Goal: Transaction & Acquisition: Purchase product/service

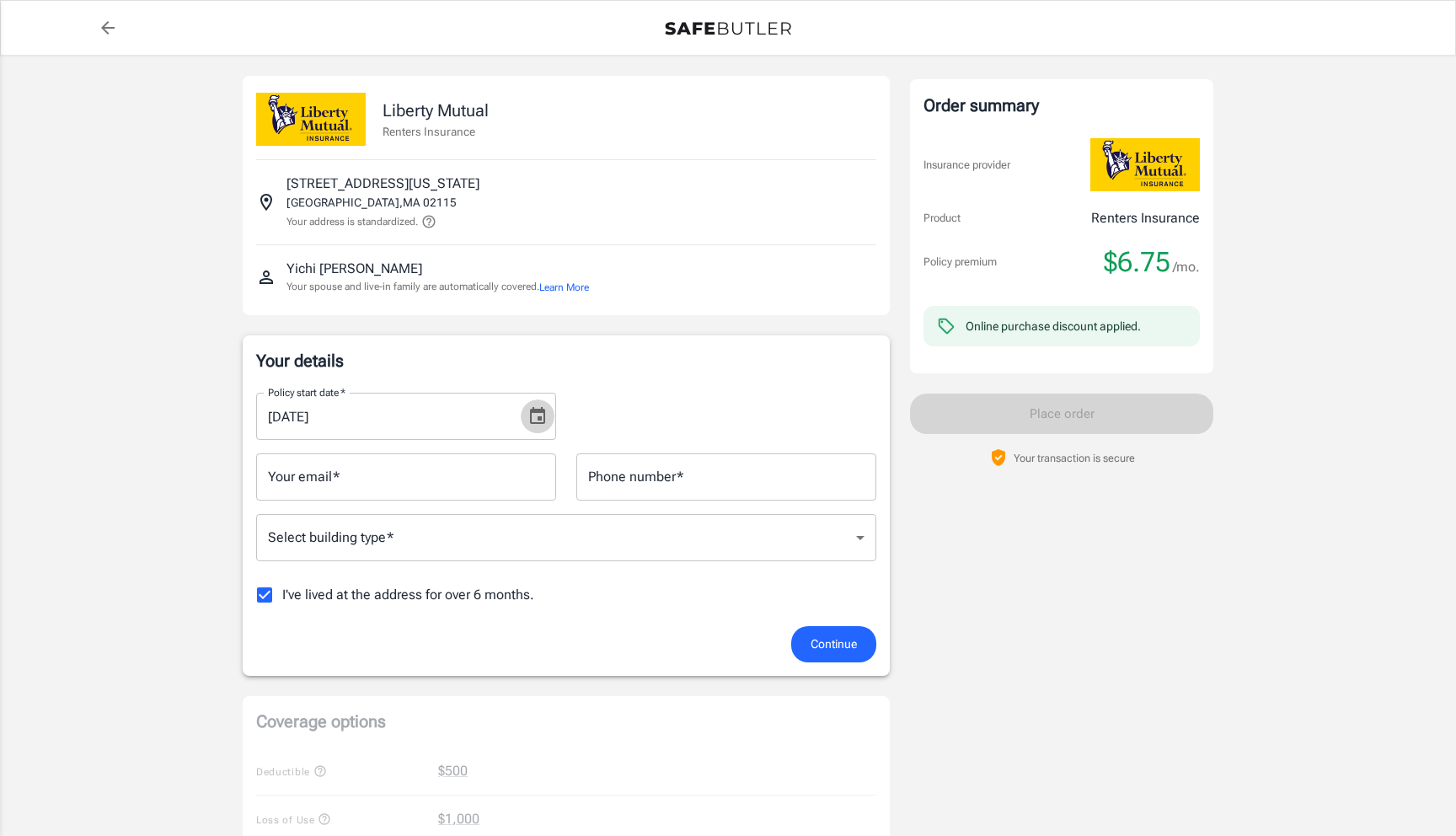
click at [536, 407] on icon "Choose date, selected date is Aug 20, 2025" at bounding box center [537, 416] width 20 height 20
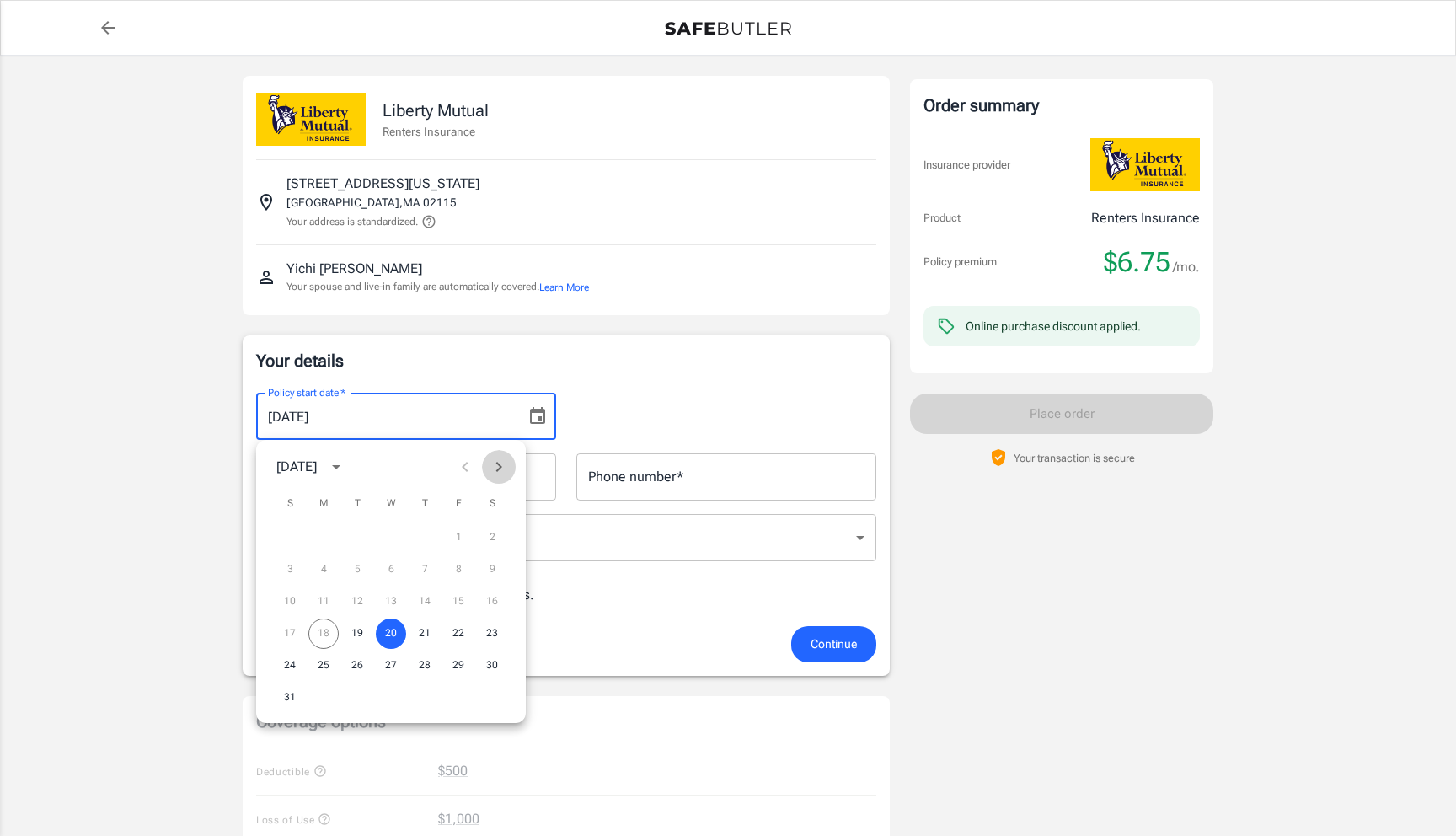
click at [492, 462] on icon "Next month" at bounding box center [498, 467] width 20 height 20
click at [283, 577] on button "7" at bounding box center [290, 570] width 31 height 31
type input "[DATE]"
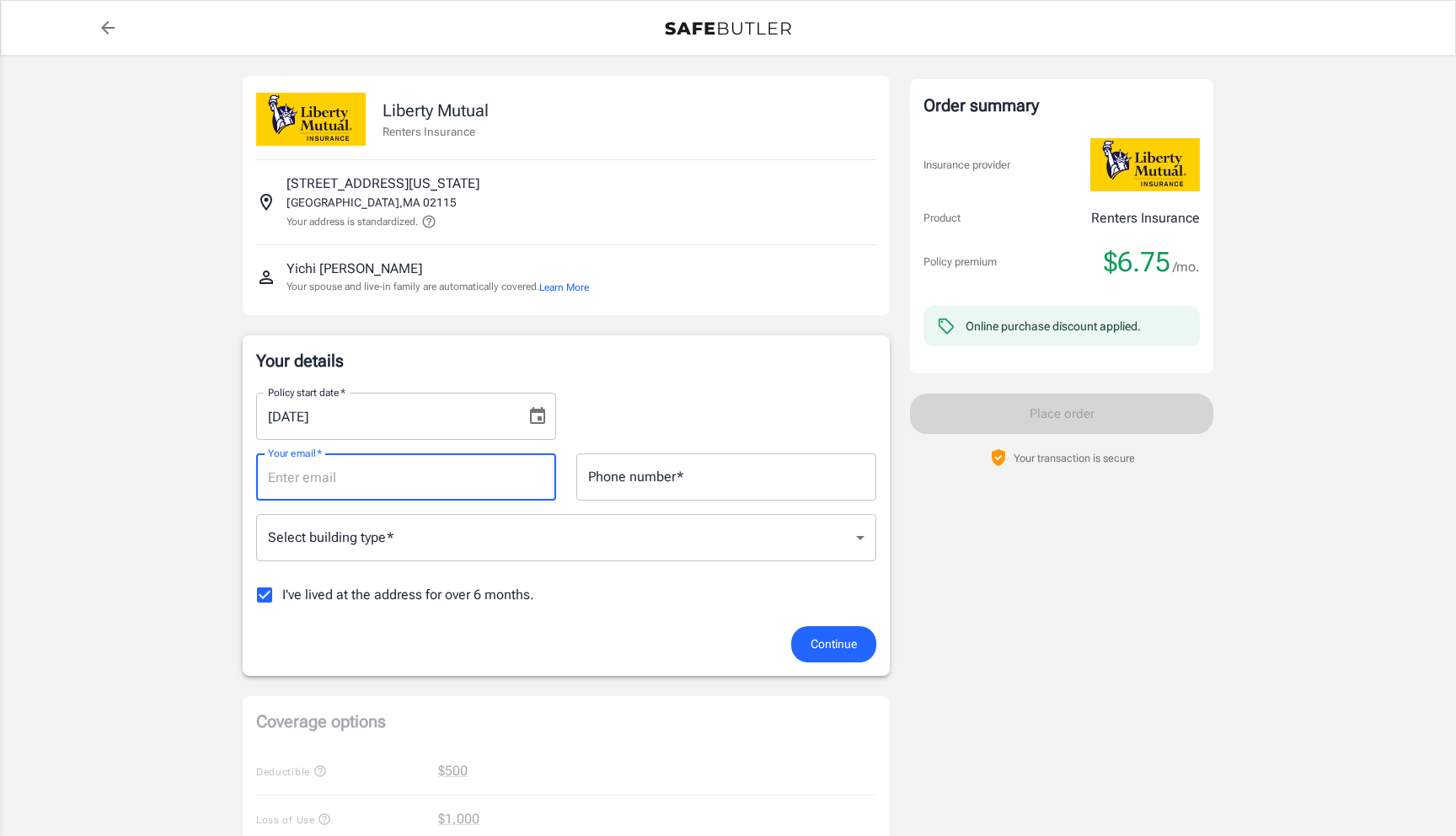
click at [400, 474] on input "Your email   *" at bounding box center [406, 476] width 300 height 47
type input "[EMAIL_ADDRESS][DOMAIN_NAME]"
type input "8630100000"
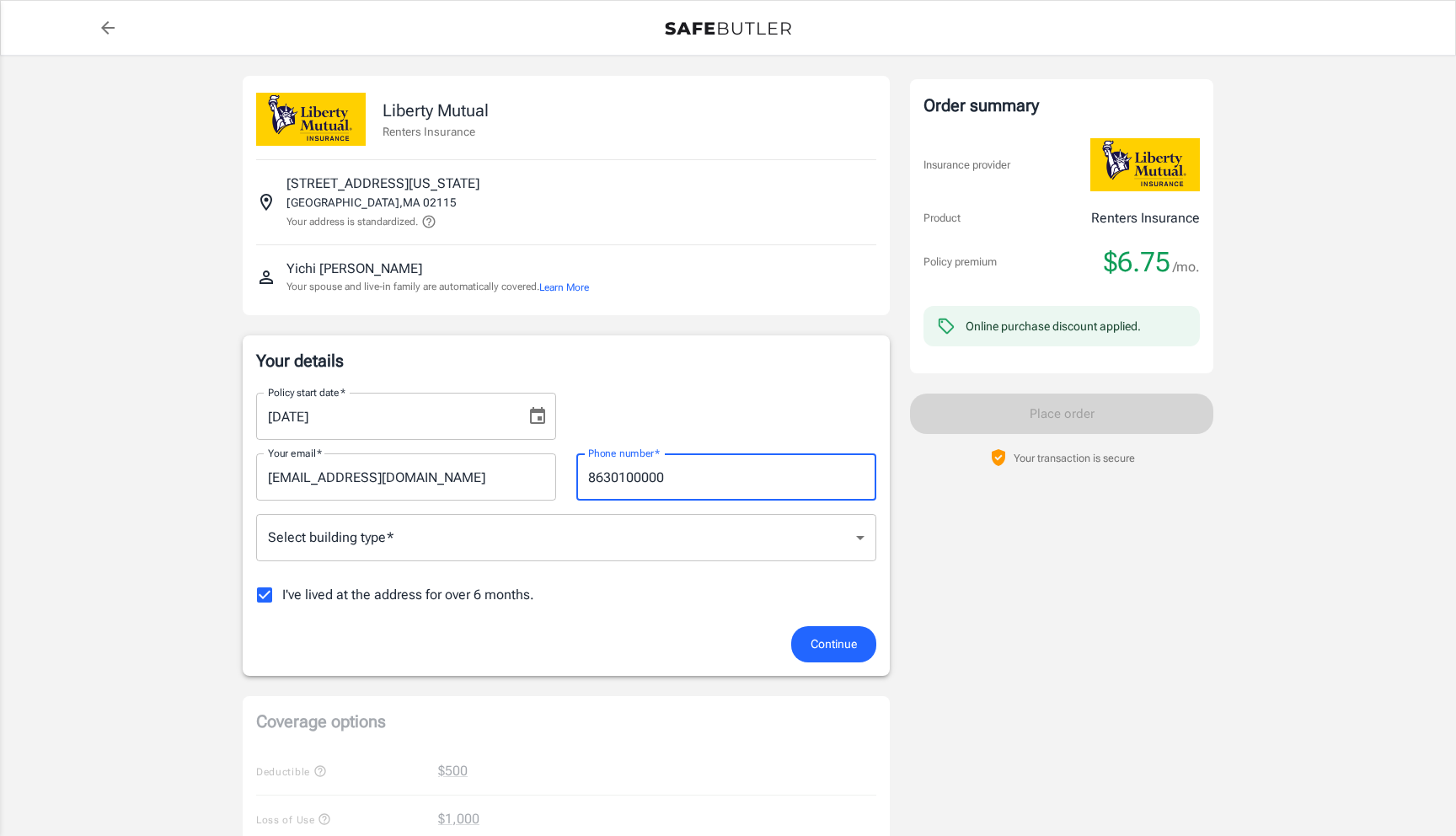
click at [587, 479] on input "8630100000" at bounding box center [726, 476] width 300 height 47
drag, startPoint x: 694, startPoint y: 478, endPoint x: 560, endPoint y: 478, distance: 134.0
click at [560, 478] on div "Your email   * [EMAIL_ADDRESS][DOMAIN_NAME] Your email   * Phone number   * [PH…" at bounding box center [566, 470] width 640 height 61
type input "8572009009"
click at [482, 543] on body "Policy premium $ 6.75 /mo Liberty Mutual Renters Insurance [STREET_ADDRESS][US_…" at bounding box center [728, 797] width 1456 height 1594
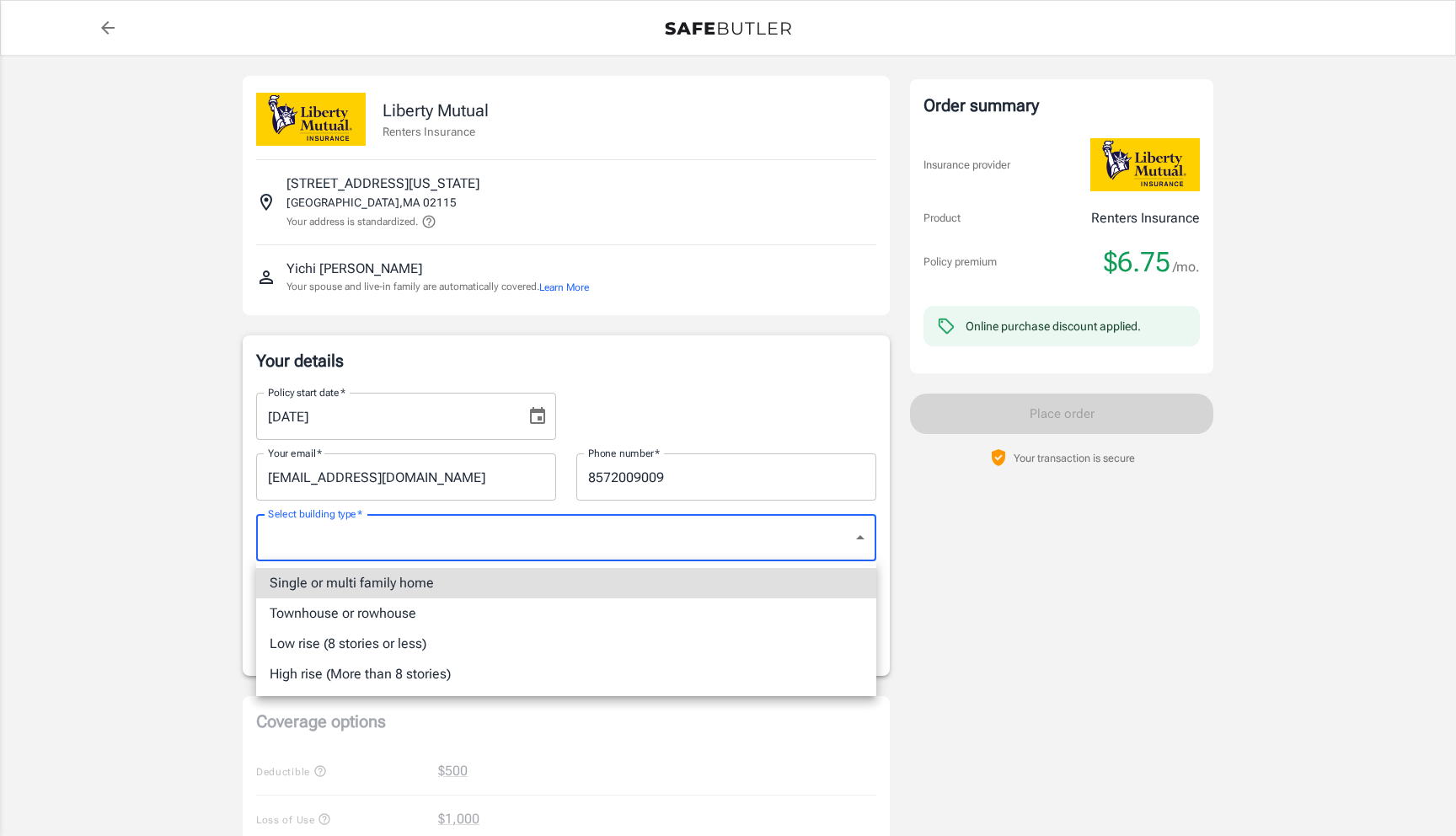
click at [476, 665] on li "High rise (More than 8 stories)" at bounding box center [566, 674] width 620 height 31
type input "highrise"
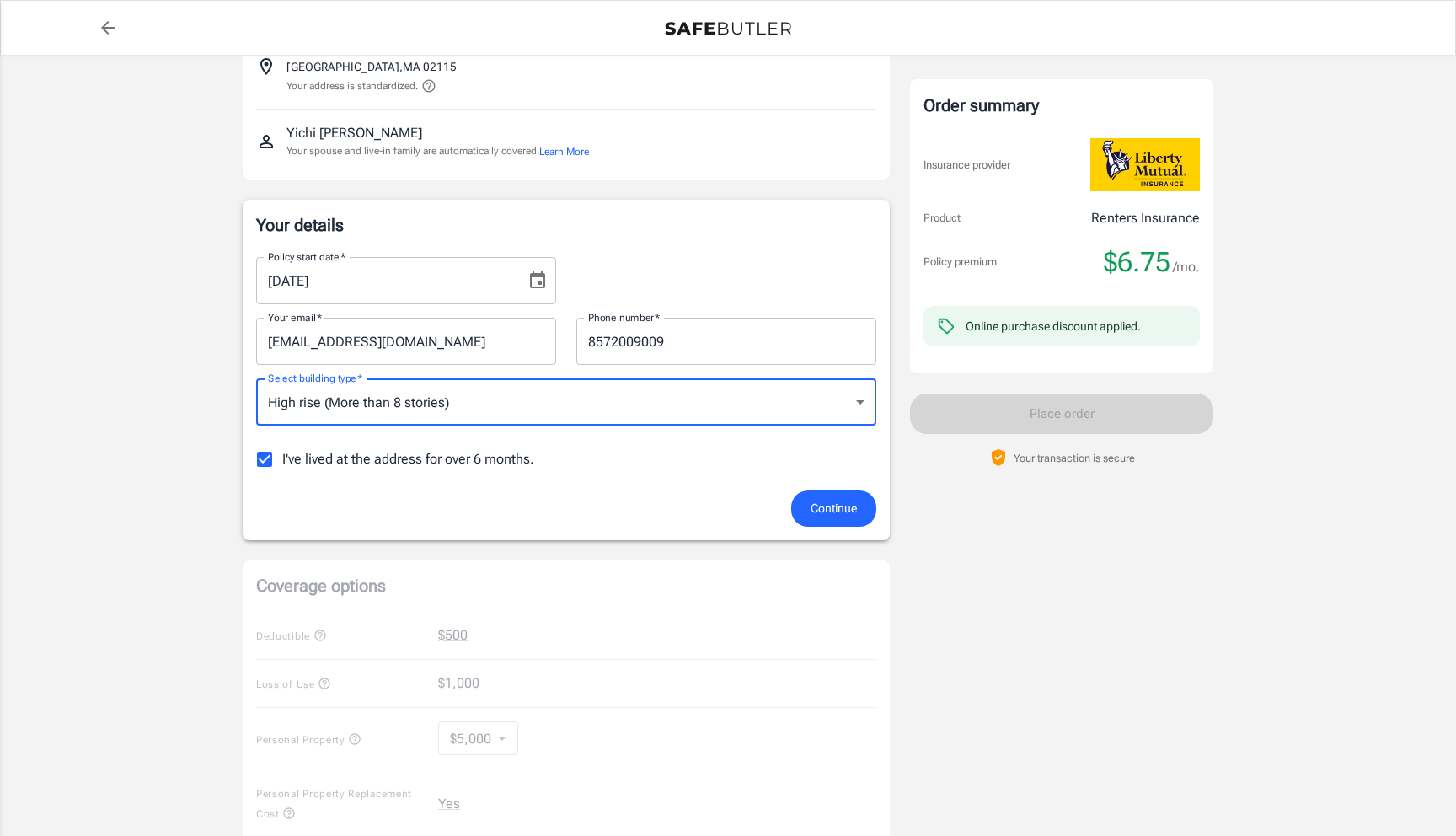
scroll to position [141, 0]
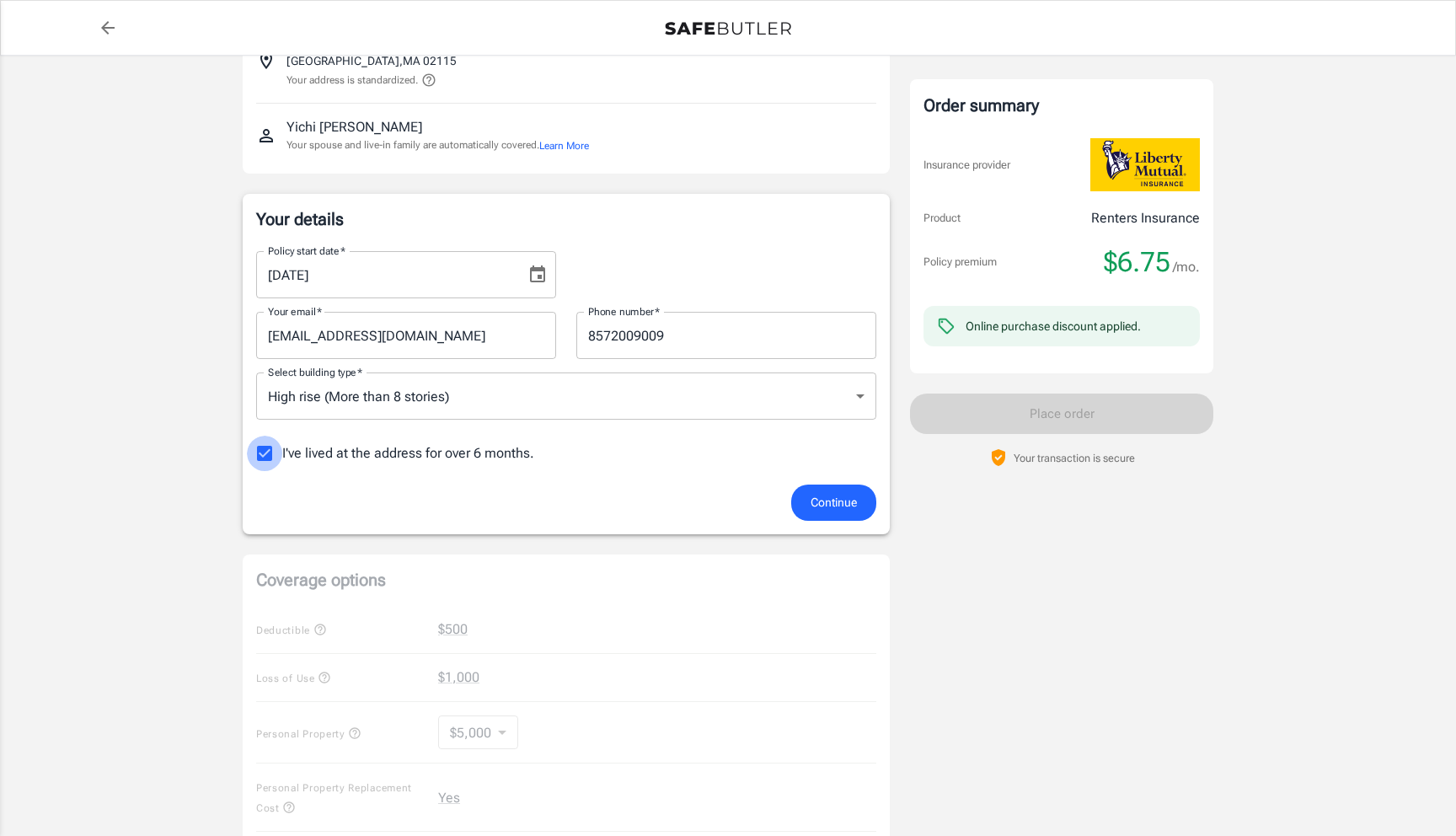
click at [258, 456] on input "I've lived at the address for over 6 months." at bounding box center [264, 452] width 35 height 35
checkbox input "false"
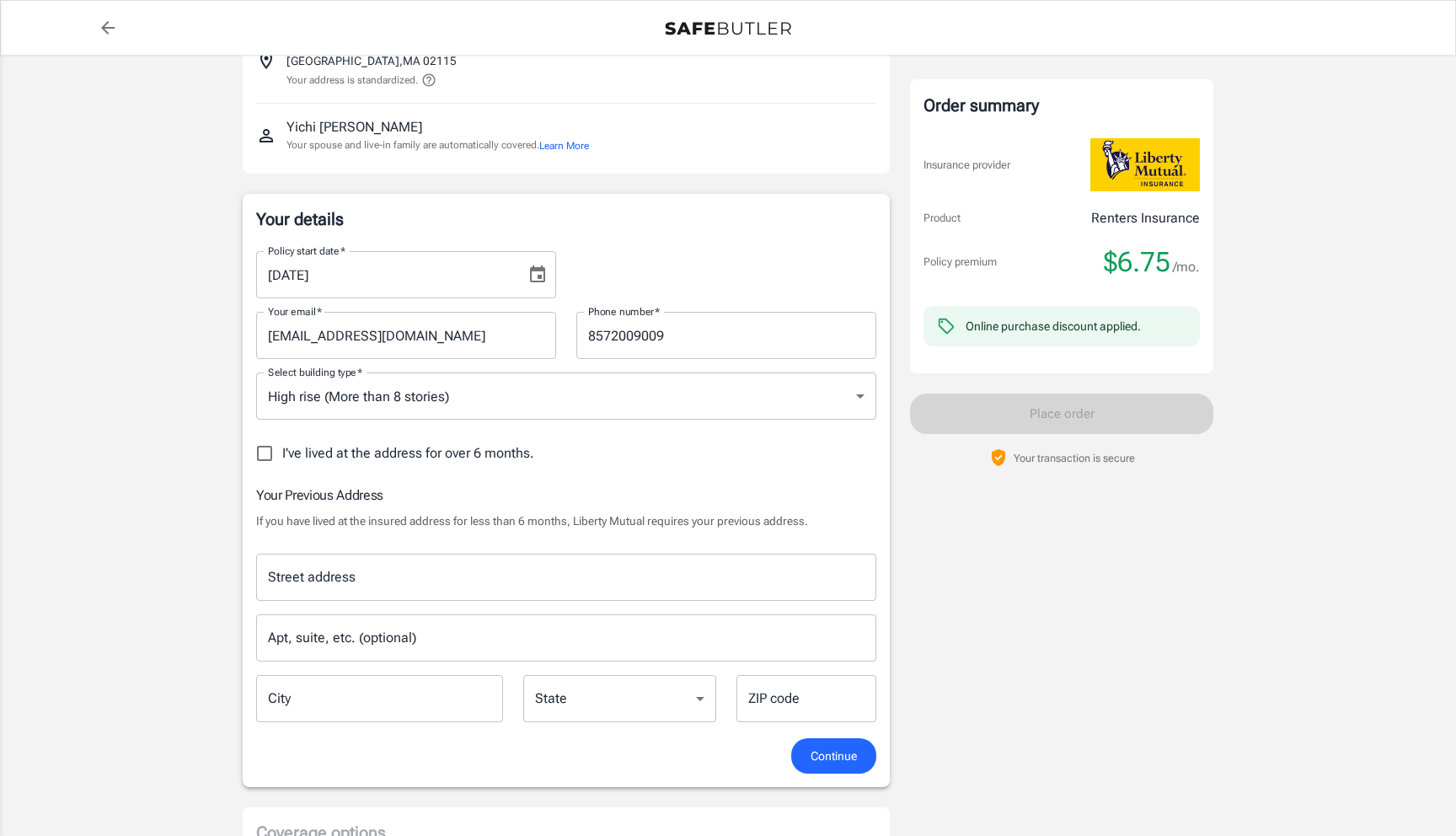
click at [337, 551] on div "Street address Street address Apt, suite, etc. (optional) Apt, suite, etc. (opt…" at bounding box center [566, 632] width 640 height 184
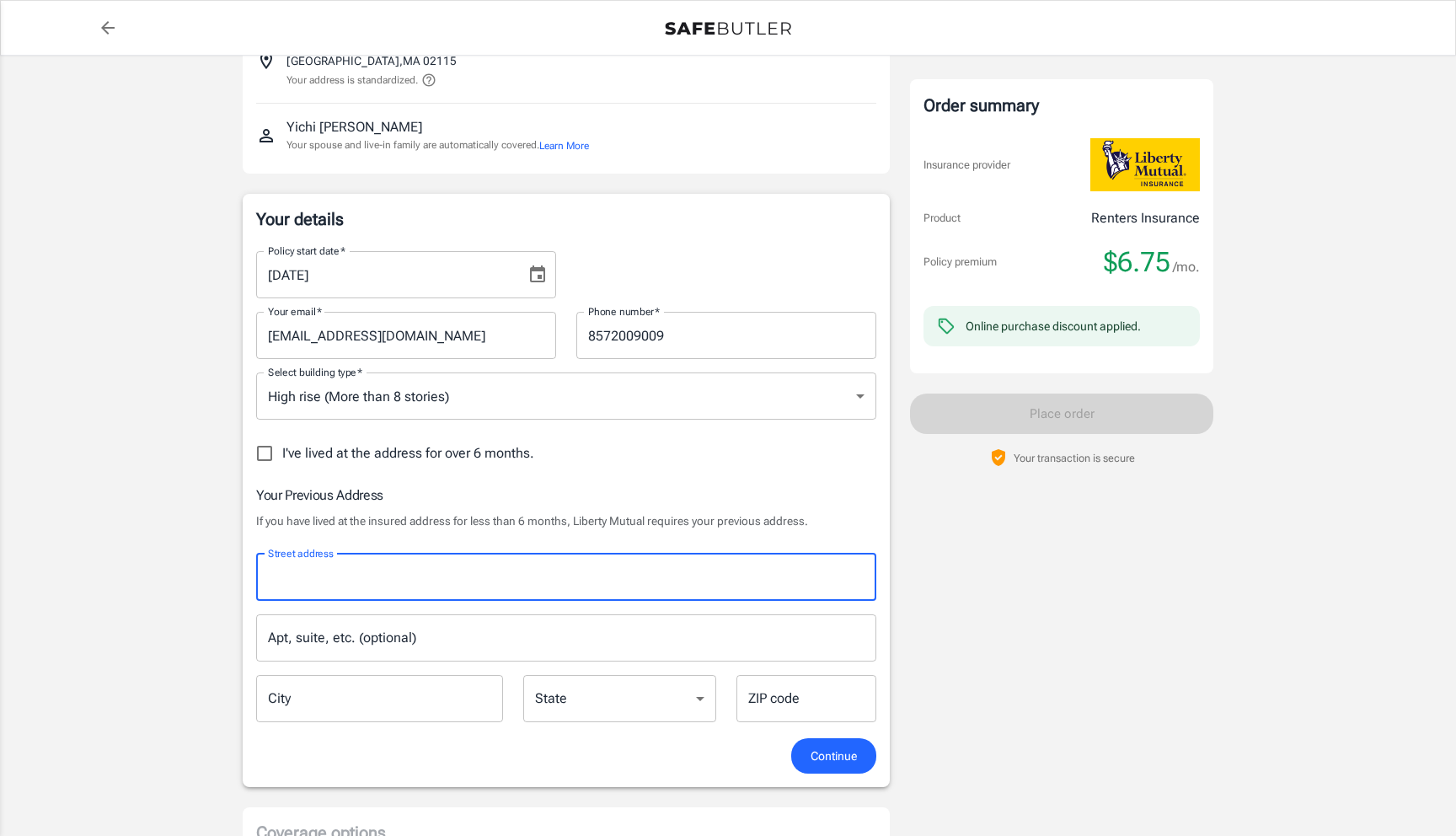
click at [342, 572] on input "Street address" at bounding box center [566, 577] width 605 height 32
type input "[STREET_ADDRESS]"
type input "SC1"
type input "[GEOGRAPHIC_DATA]"
type input "02115"
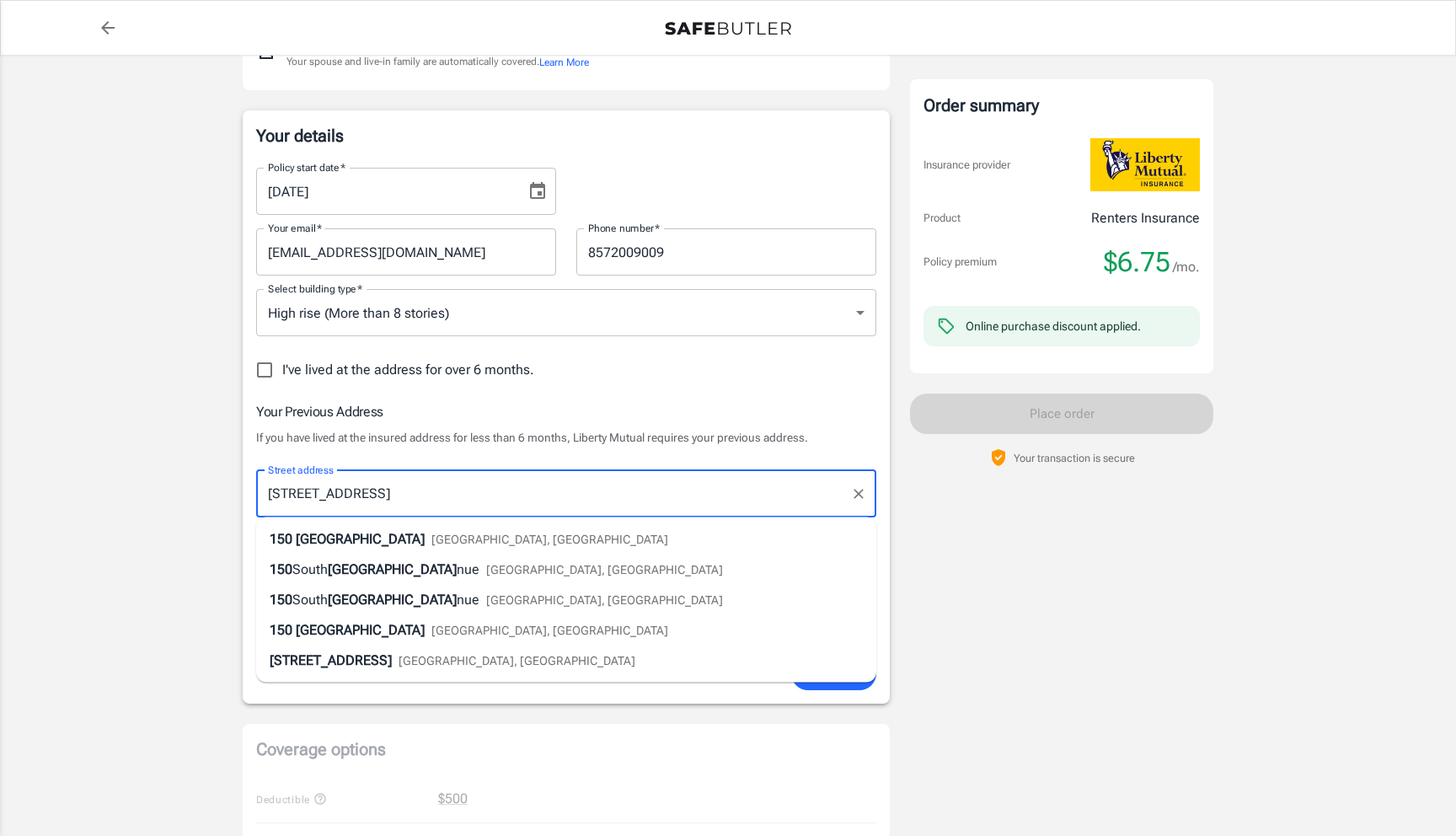
scroll to position [232, 0]
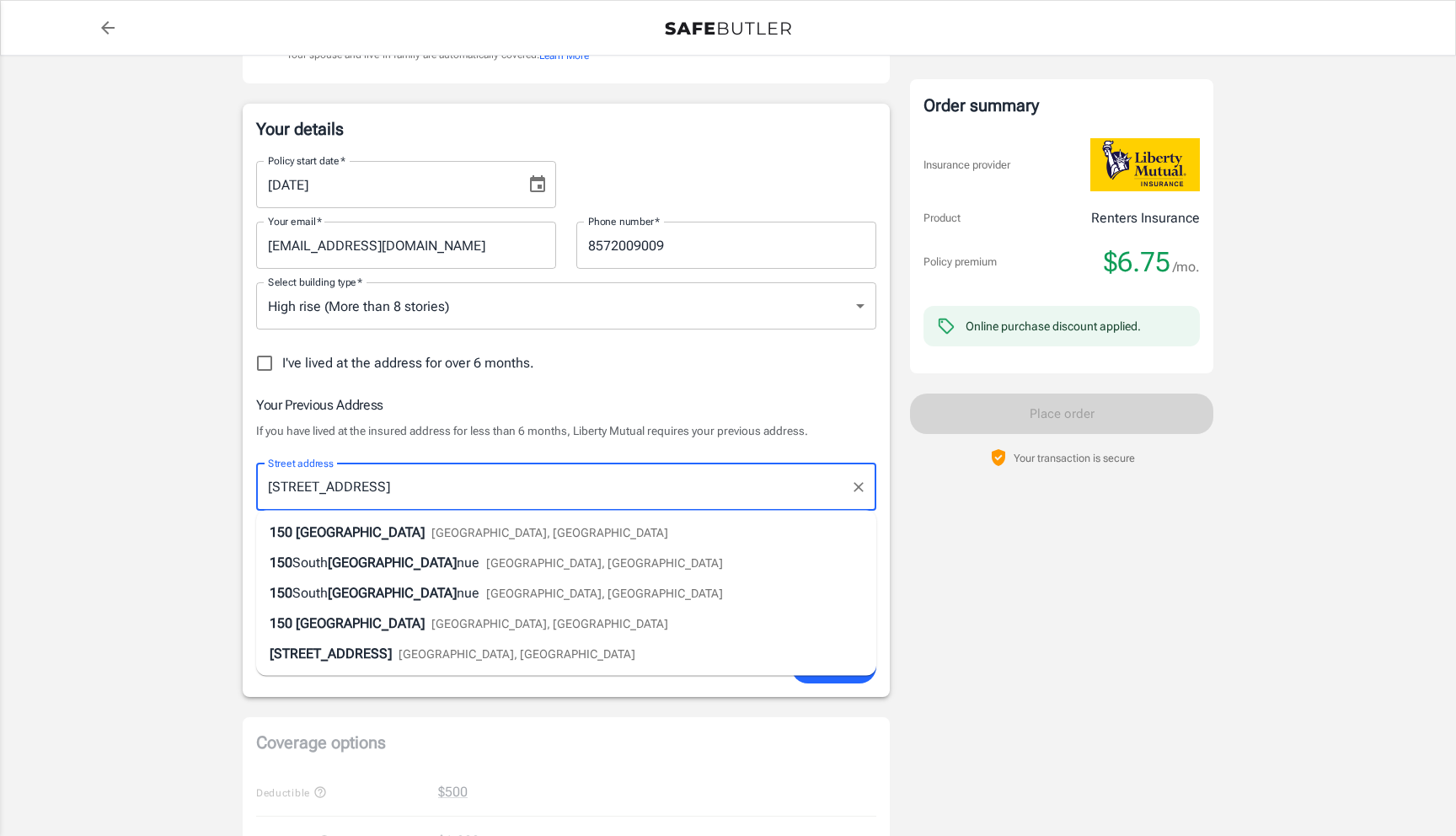
click at [532, 534] on li "[STREET_ADDRESS]" at bounding box center [566, 533] width 620 height 31
type input "[STREET_ADDRESS]"
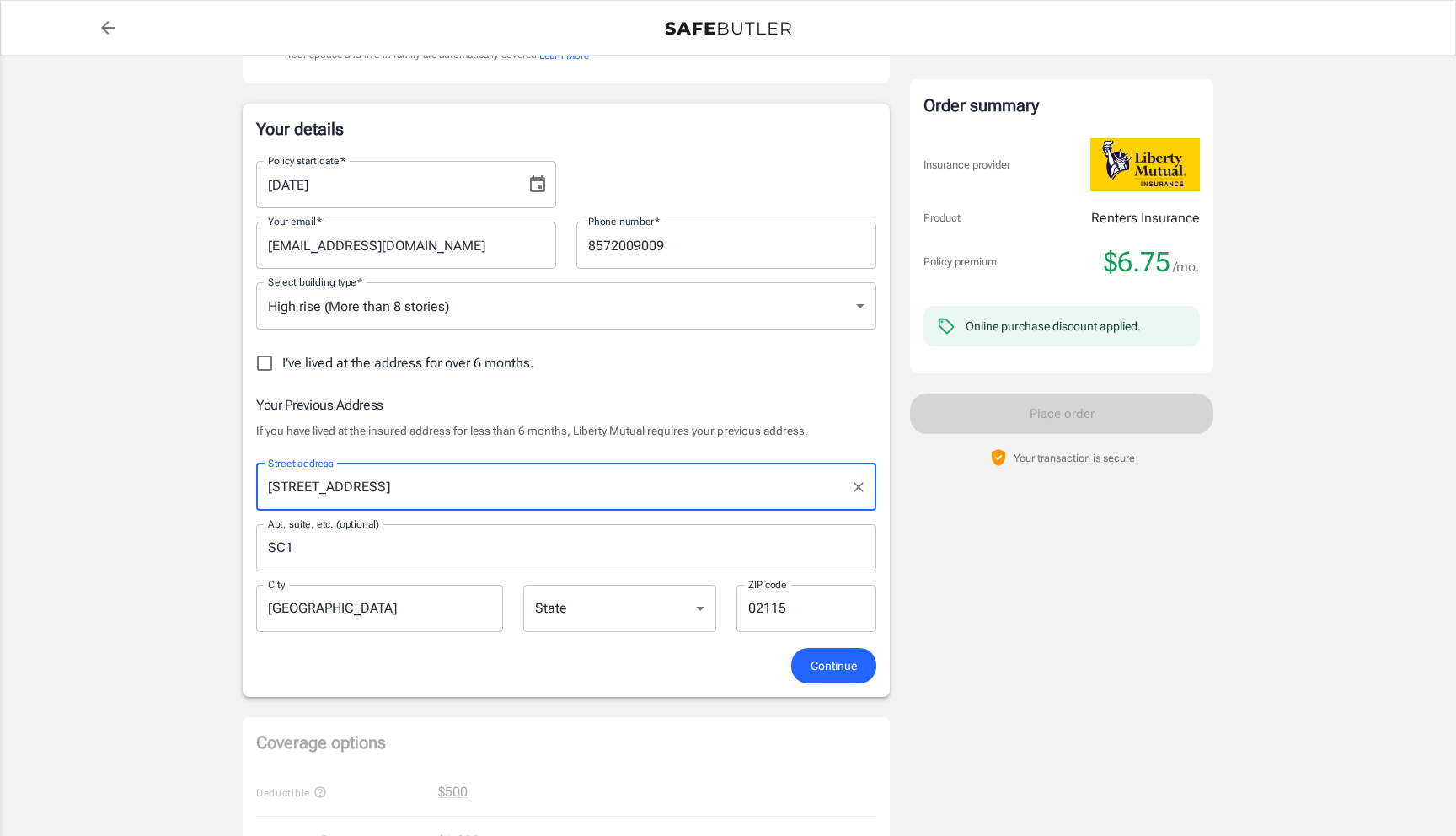
select select "MA"
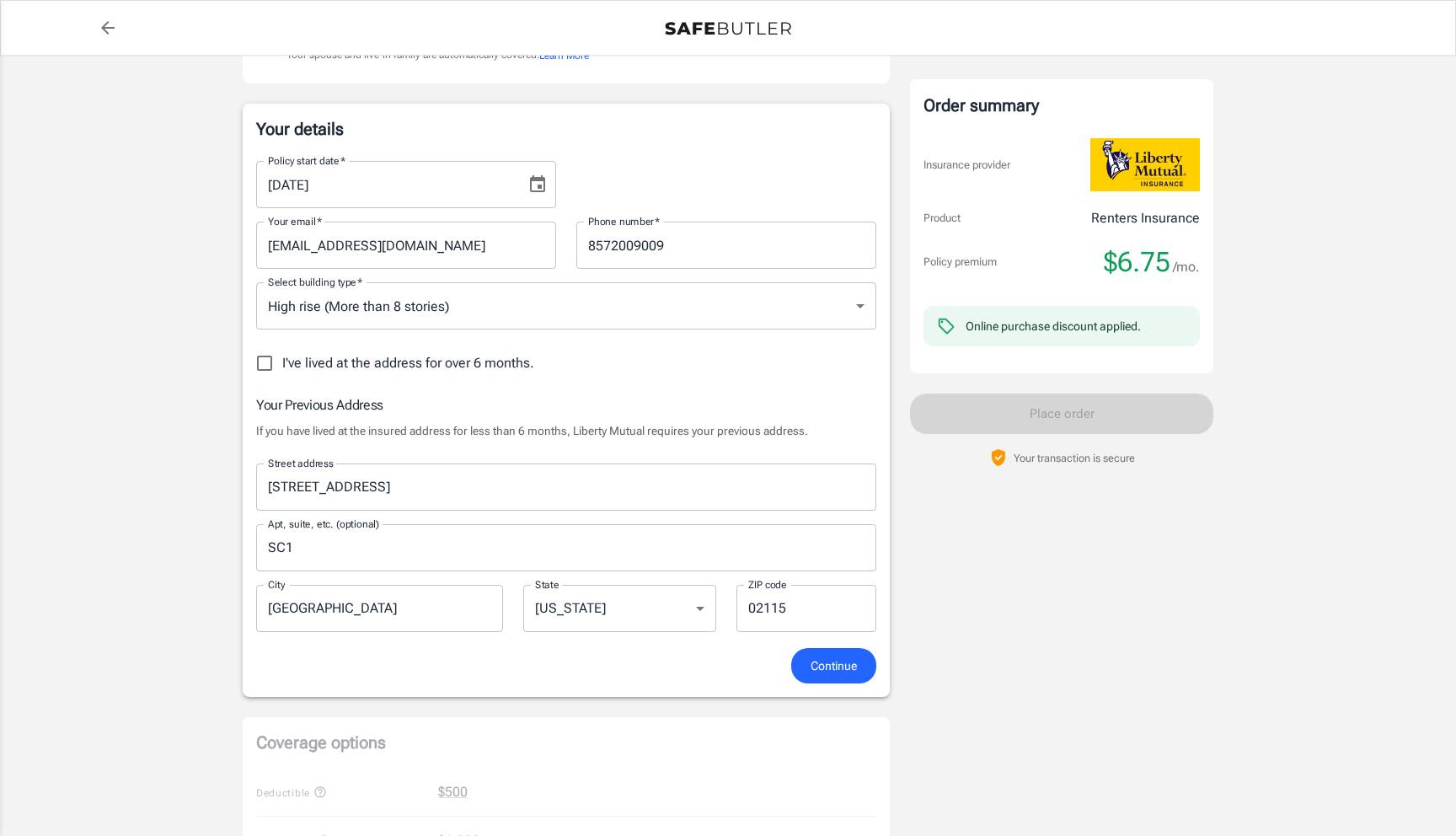
scroll to position [0, 0]
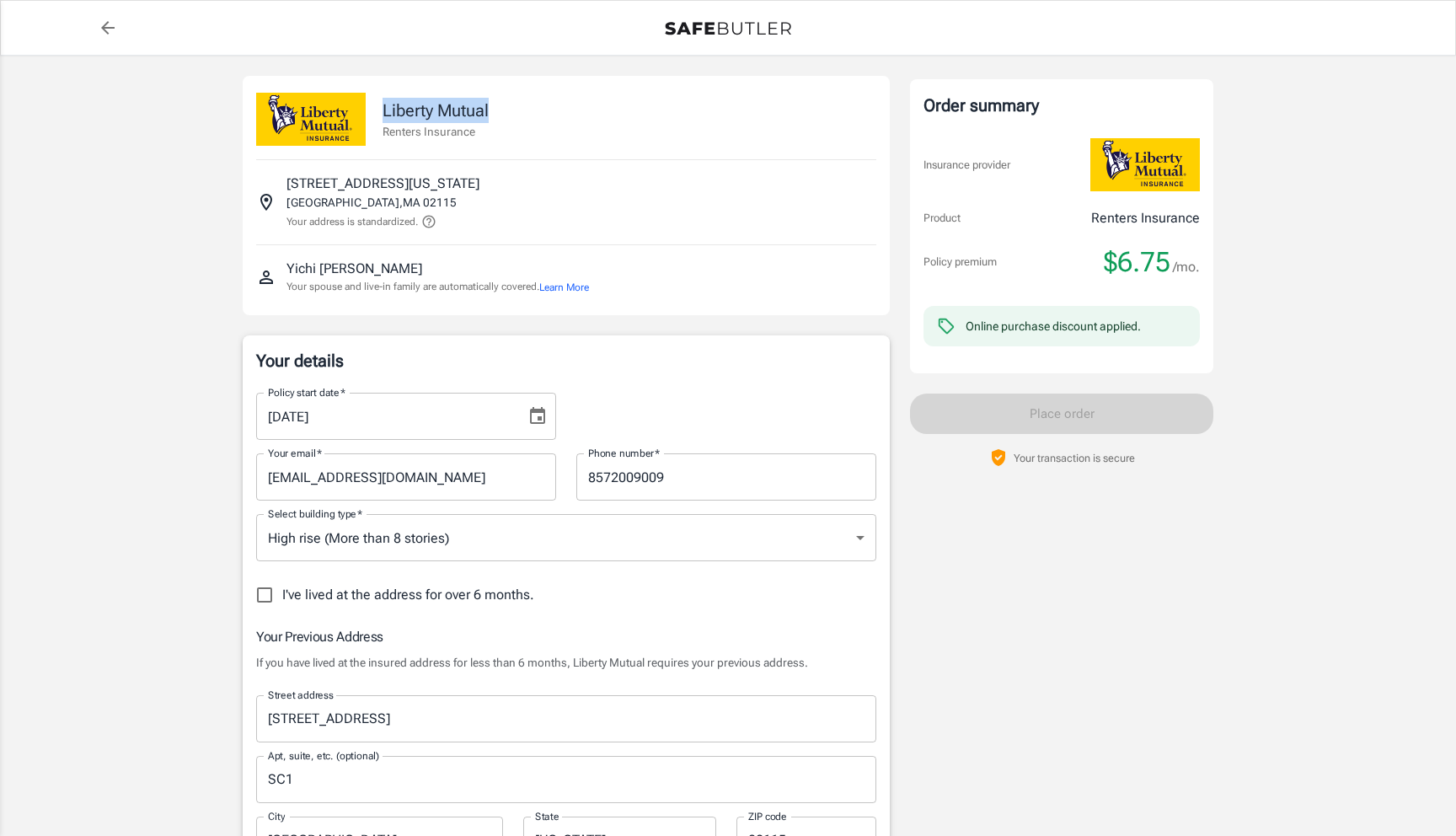
drag, startPoint x: 523, startPoint y: 112, endPoint x: 383, endPoint y: 110, distance: 140.0
click at [383, 110] on div "Liberty Mutual Renters Insurance" at bounding box center [566, 110] width 620 height 70
copy p "Liberty Mutual"
